Goal: Register for event/course

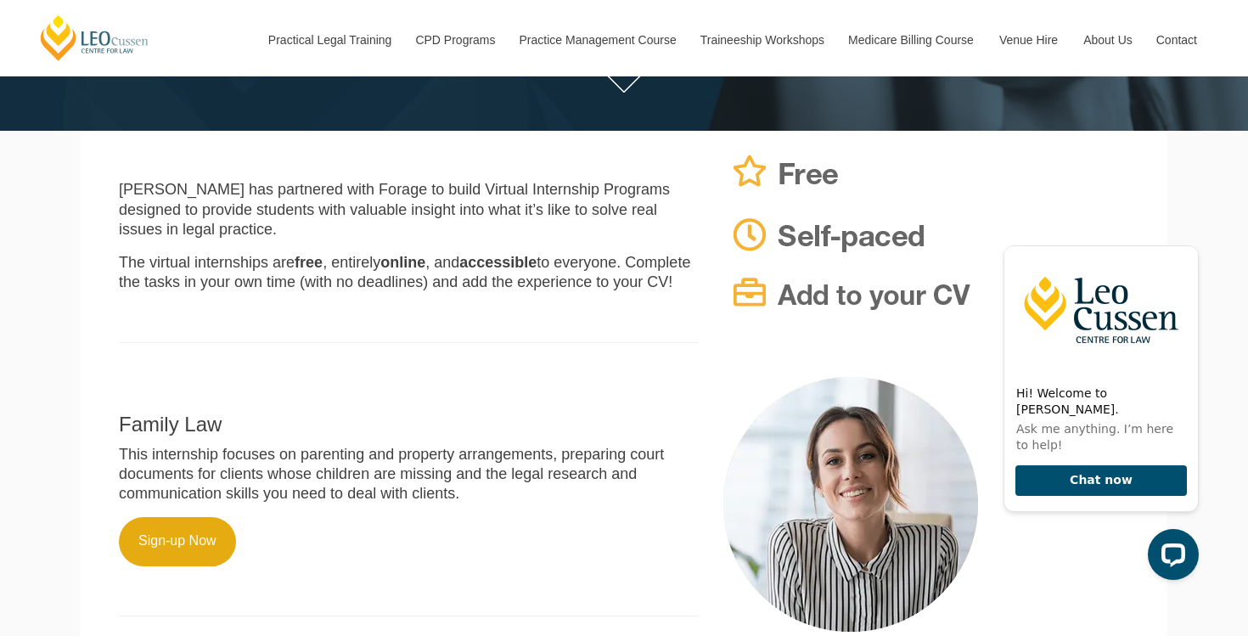
scroll to position [416, 0]
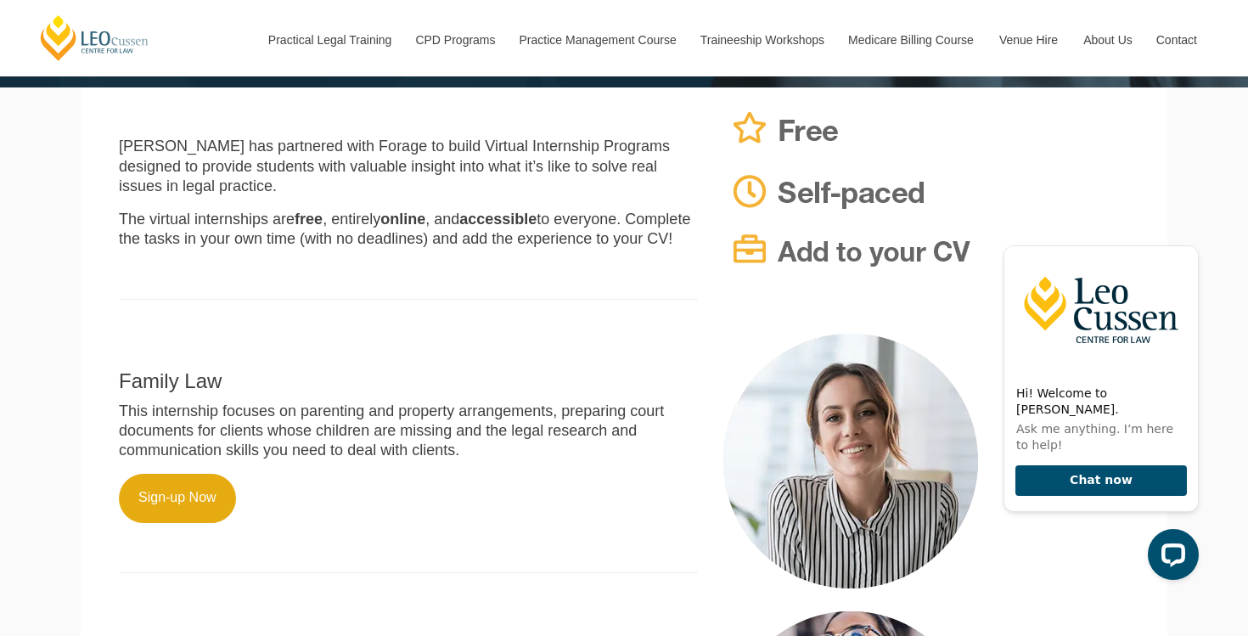
click at [157, 509] on div "Family Law This internship focuses on parenting and property arrangements, prep…" at bounding box center [408, 462] width 604 height 256
click at [177, 475] on link "Sign-up Now" at bounding box center [177, 498] width 117 height 49
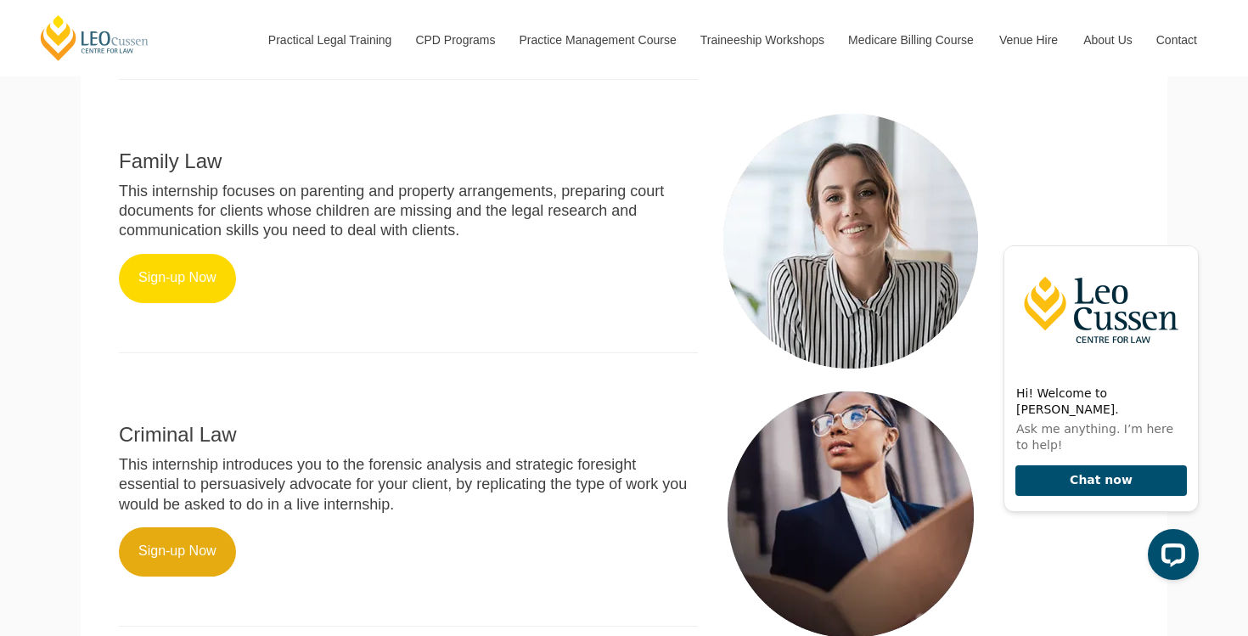
scroll to position [649, 0]
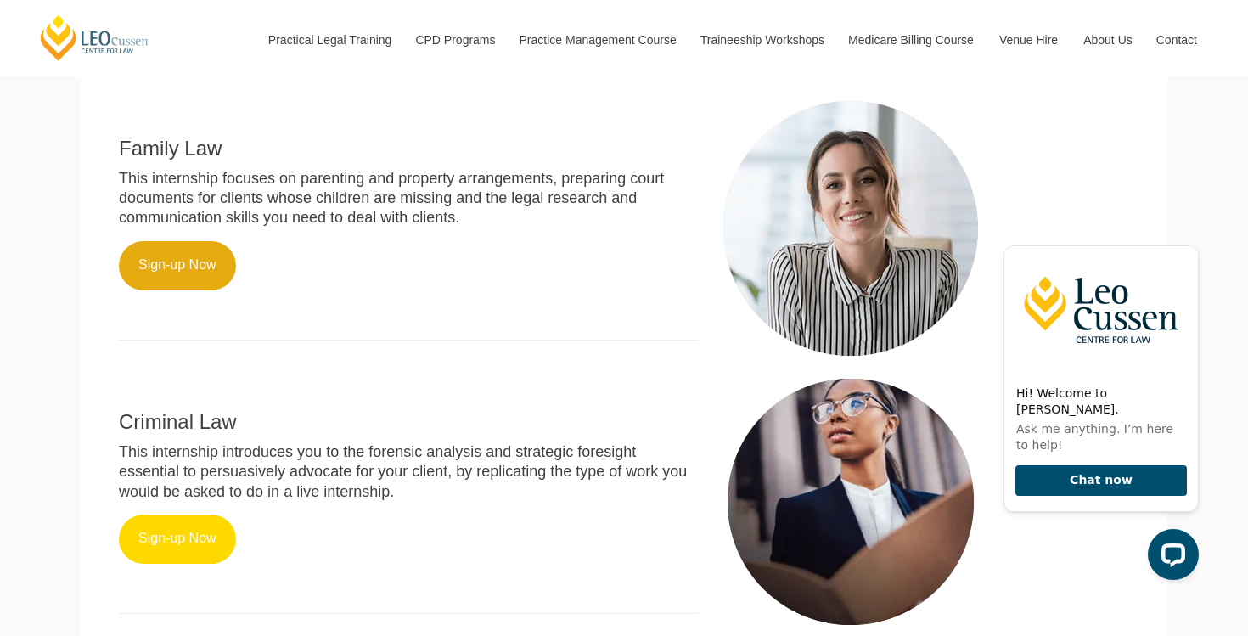
click at [149, 533] on link "Sign-up Now" at bounding box center [177, 538] width 117 height 49
